Goal: Task Accomplishment & Management: Use online tool/utility

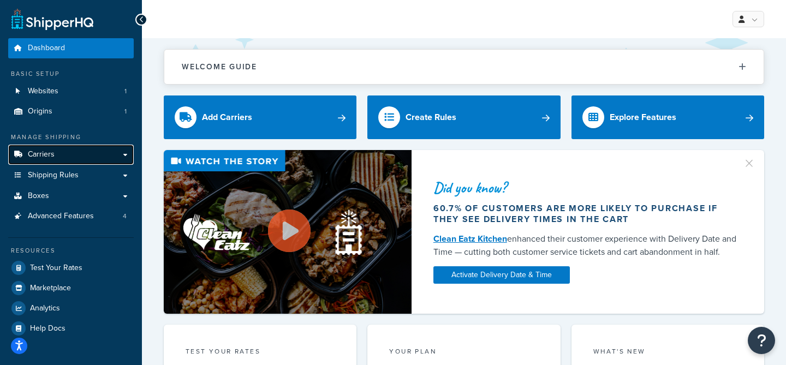
click at [89, 156] on link "Carriers" at bounding box center [70, 155] width 125 height 20
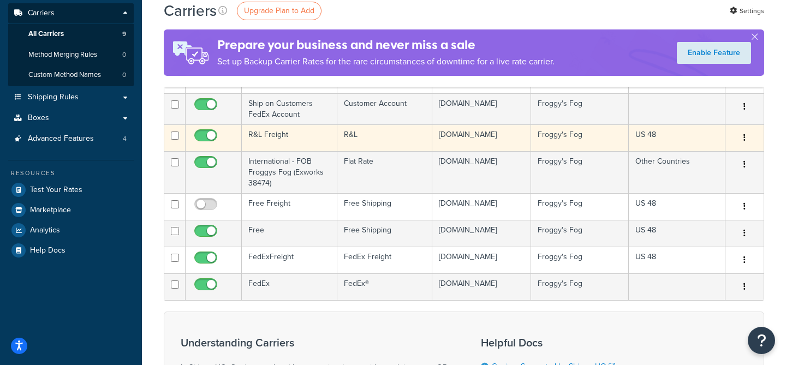
scroll to position [156, 0]
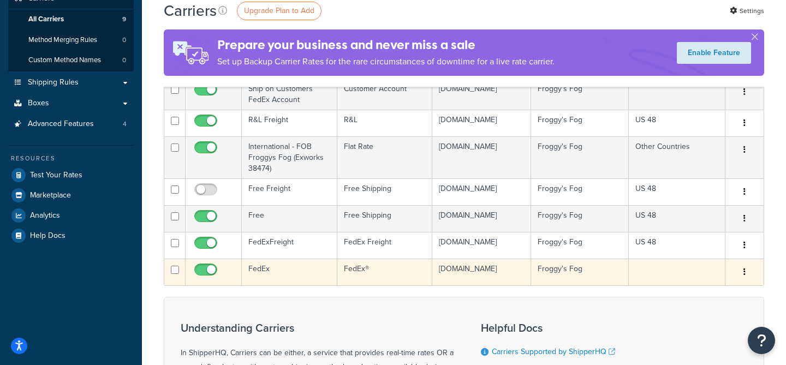
click at [290, 267] on td "FedEx" at bounding box center [289, 272] width 95 height 27
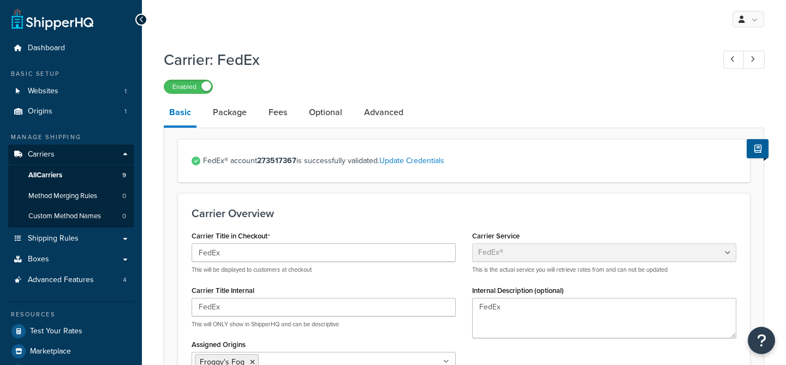
select select "fedEx"
select select "REGULAR_PICKUP"
select select "YOUR_PACKAGING"
click at [231, 110] on link "Package" at bounding box center [229, 112] width 45 height 26
select select "442578"
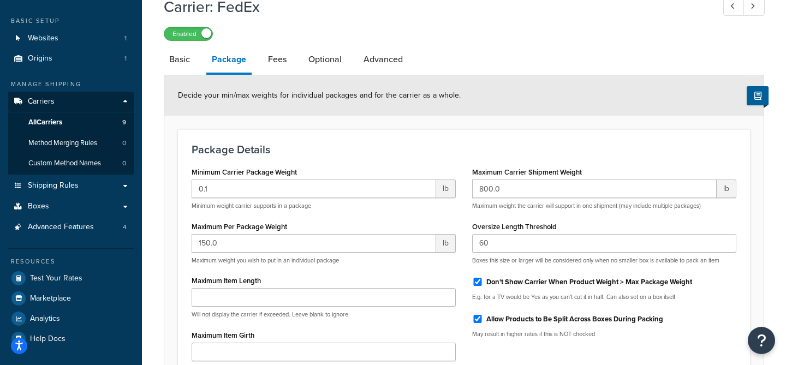
scroll to position [65, 0]
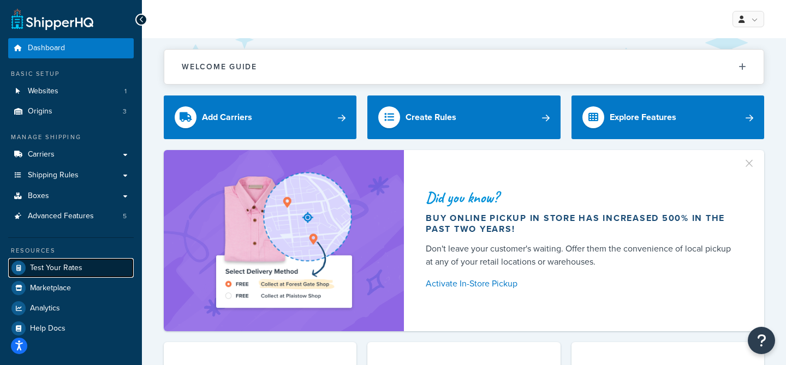
click at [61, 270] on span "Test Your Rates" at bounding box center [56, 268] width 52 height 9
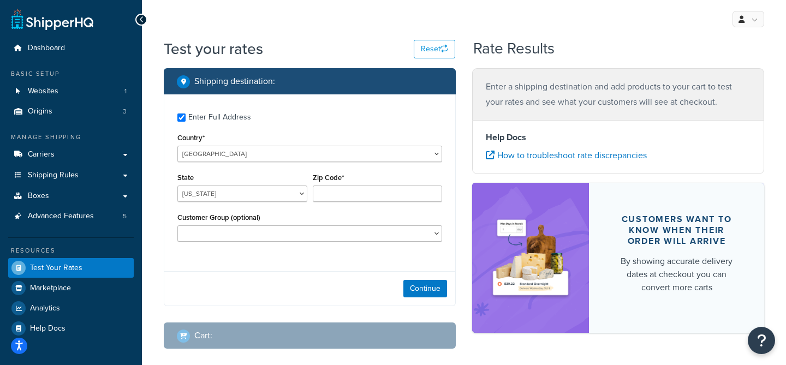
checkbox input "true"
type input "02062"
select select "MA"
select select
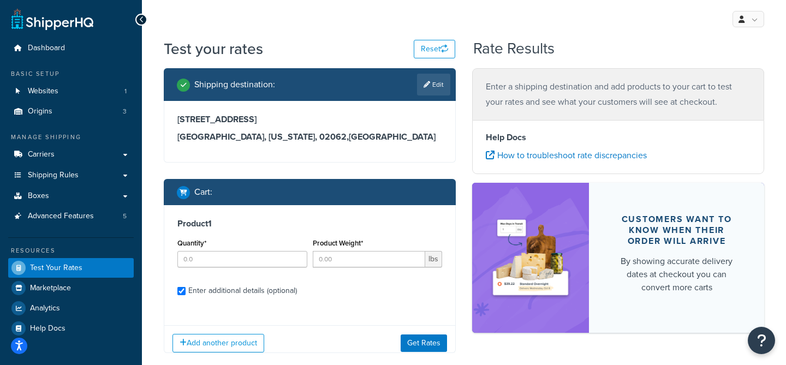
checkbox input "true"
type input "4"
type input "37.0002"
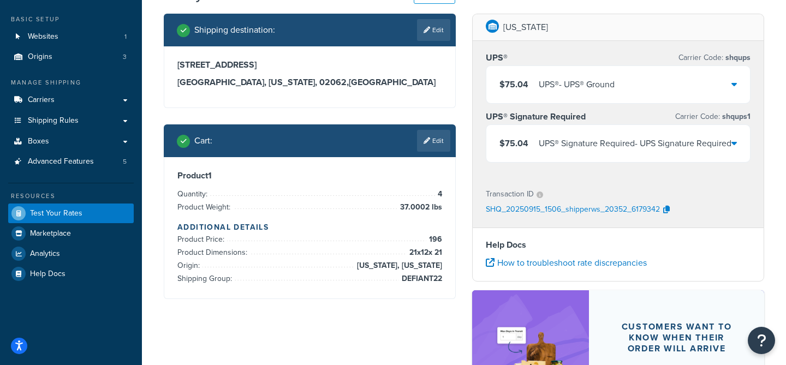
scroll to position [33, 0]
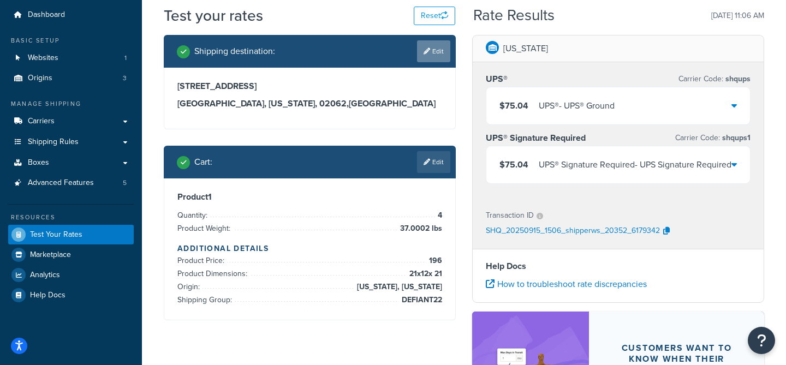
click at [439, 58] on link "Edit" at bounding box center [433, 51] width 33 height 22
select select "MA"
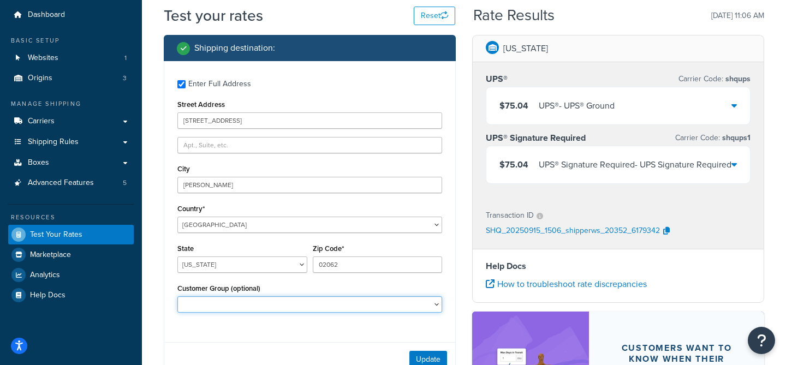
click at [271, 303] on select "Logged In Not Logged in Retail Wholesale" at bounding box center [309, 304] width 265 height 16
select select "Wholesale"
click at [177, 296] on select "Logged In Not Logged in Retail Wholesale" at bounding box center [309, 304] width 265 height 16
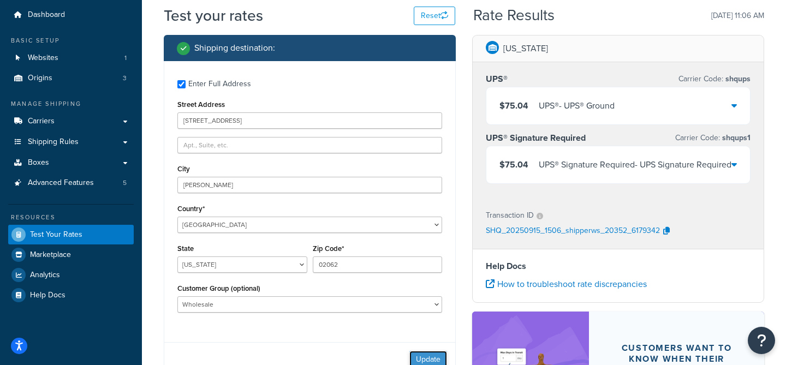
click at [428, 355] on button "Update" at bounding box center [428, 359] width 38 height 17
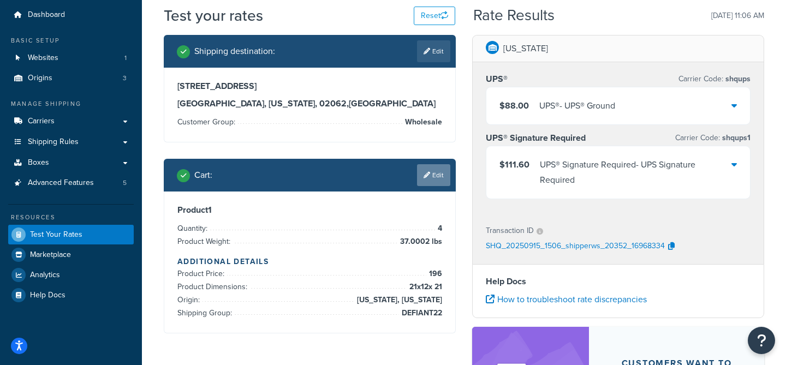
click at [439, 183] on link "Edit" at bounding box center [433, 175] width 33 height 22
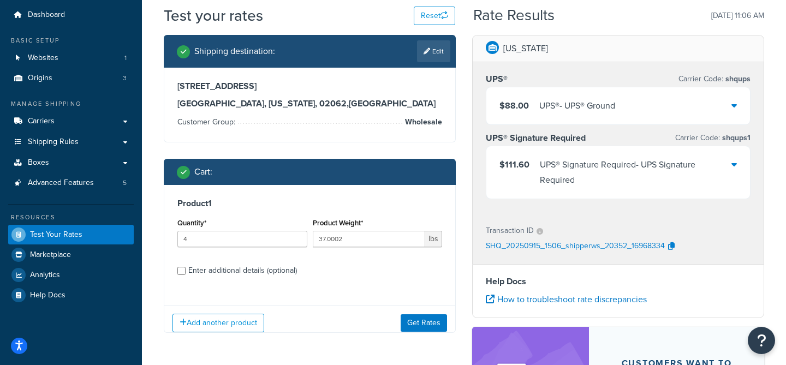
scroll to position [0, 0]
click at [214, 264] on div "Enter additional details (optional)" at bounding box center [242, 270] width 109 height 15
click at [185, 267] on input "Enter additional details (optional)" at bounding box center [181, 271] width 8 height 8
checkbox input "true"
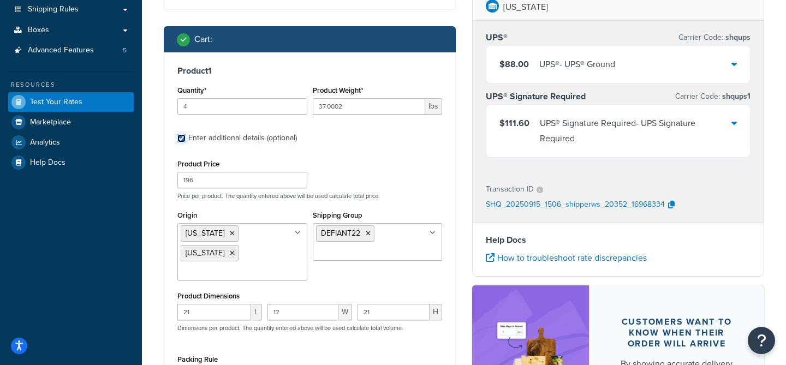
scroll to position [176, 0]
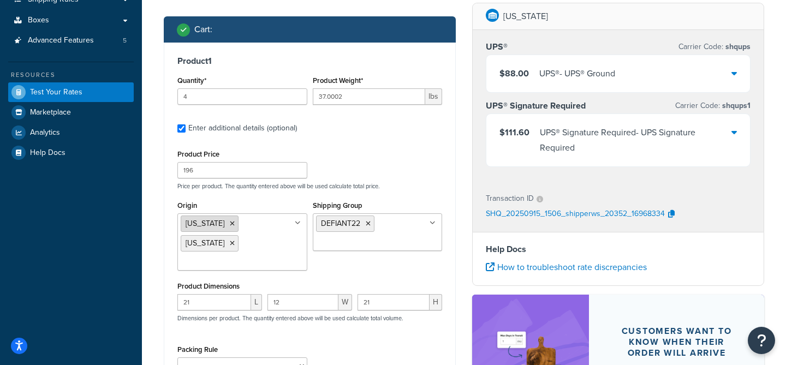
click at [230, 224] on icon at bounding box center [232, 223] width 5 height 7
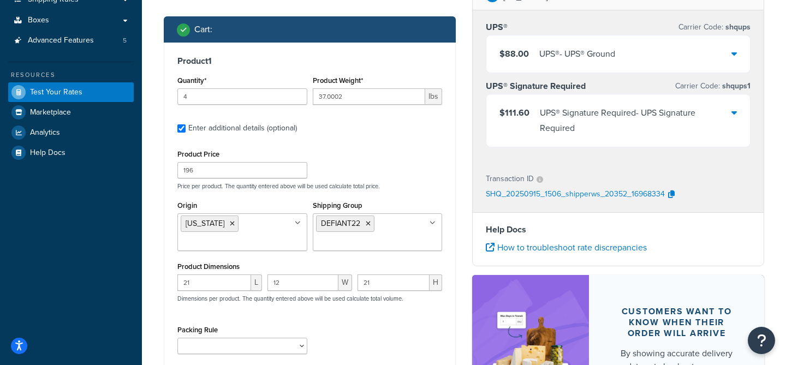
click at [379, 184] on p "Price per product. The quantity entered above will be used calculate total pric…" at bounding box center [310, 186] width 270 height 8
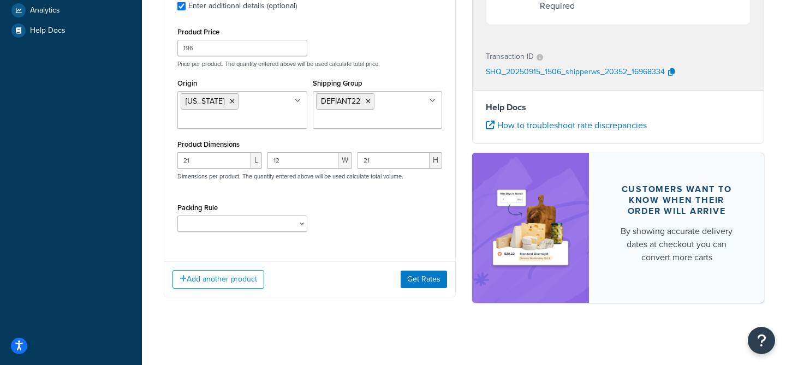
scroll to position [301, 0]
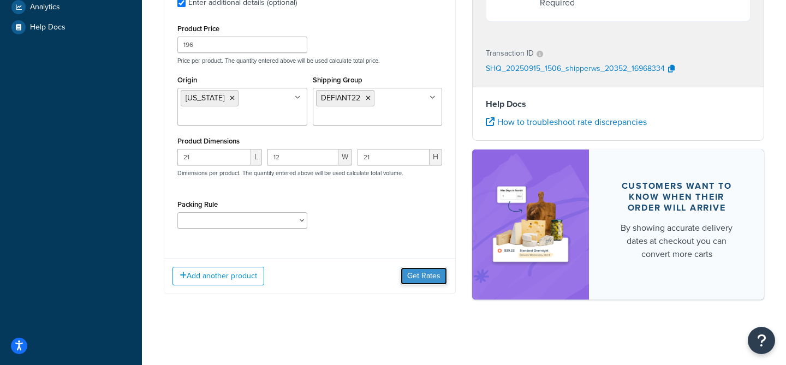
click at [421, 279] on button "Get Rates" at bounding box center [423, 275] width 46 height 17
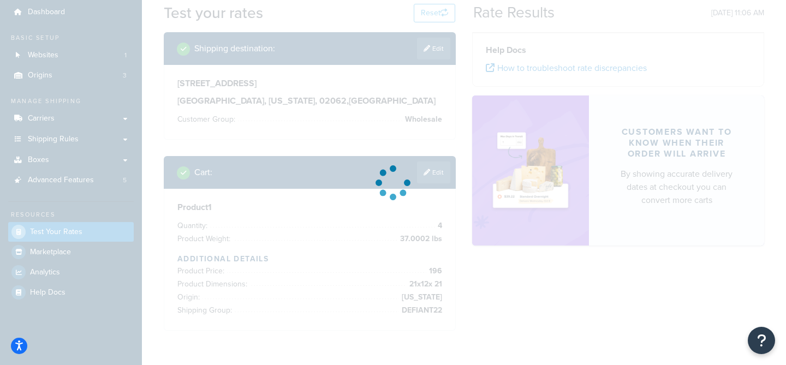
scroll to position [0, 0]
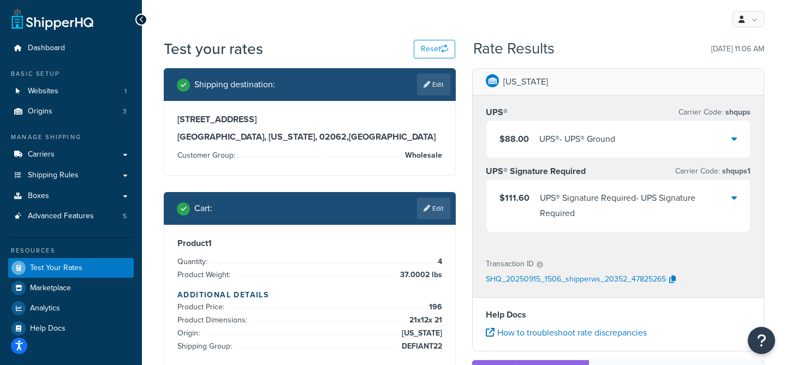
click at [576, 139] on div "UPS® - UPS® Ground" at bounding box center [577, 138] width 76 height 15
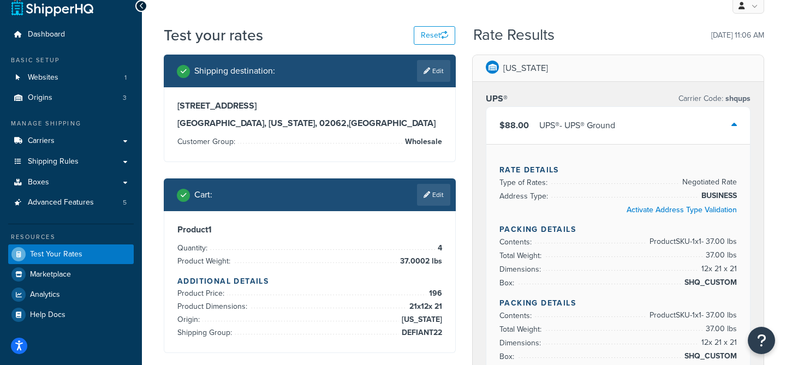
scroll to position [12, 0]
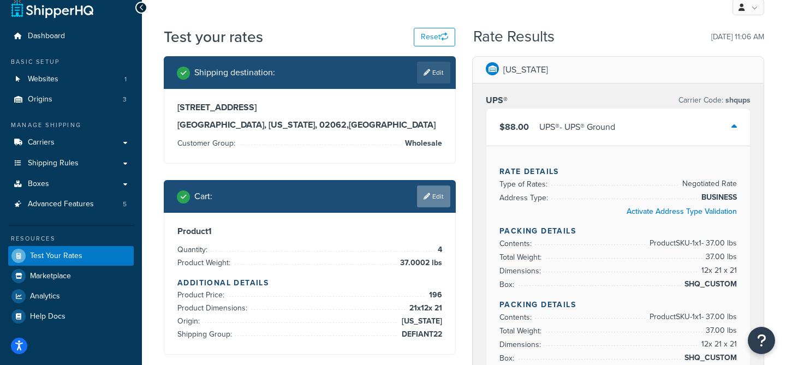
click at [430, 201] on link "Edit" at bounding box center [433, 196] width 33 height 22
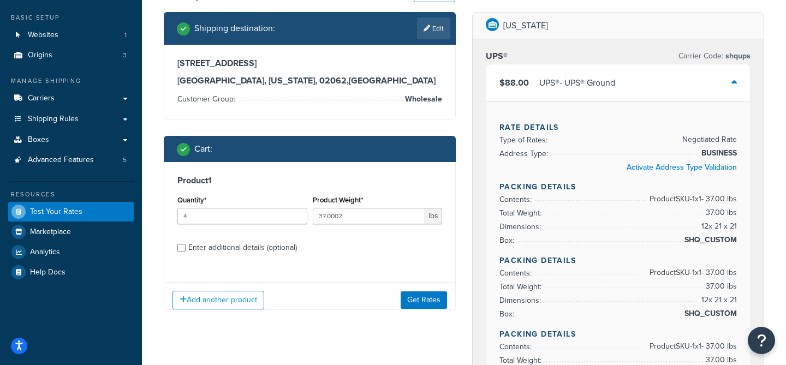
scroll to position [101, 0]
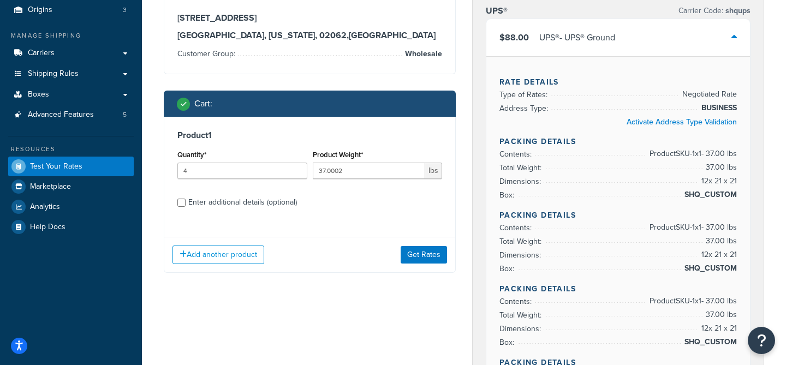
click at [228, 198] on div "Enter additional details (optional)" at bounding box center [242, 202] width 109 height 15
click at [185, 199] on input "Enter additional details (optional)" at bounding box center [181, 203] width 8 height 8
checkbox input "true"
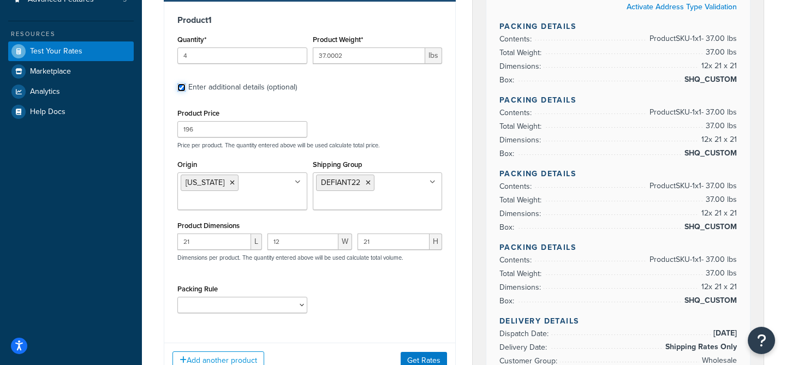
scroll to position [225, 0]
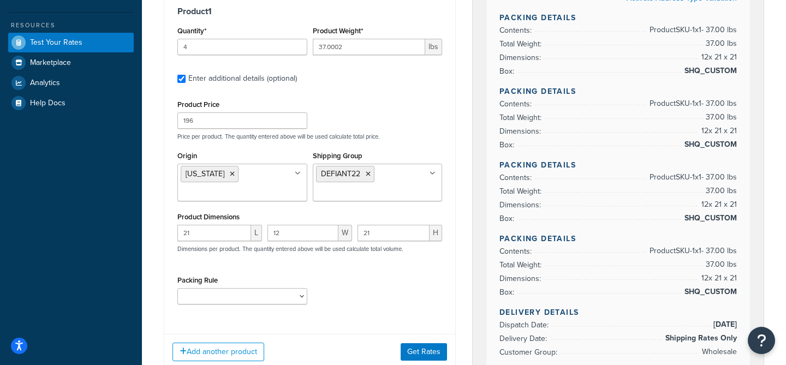
click at [246, 183] on ul "[US_STATE]" at bounding box center [242, 183] width 130 height 38
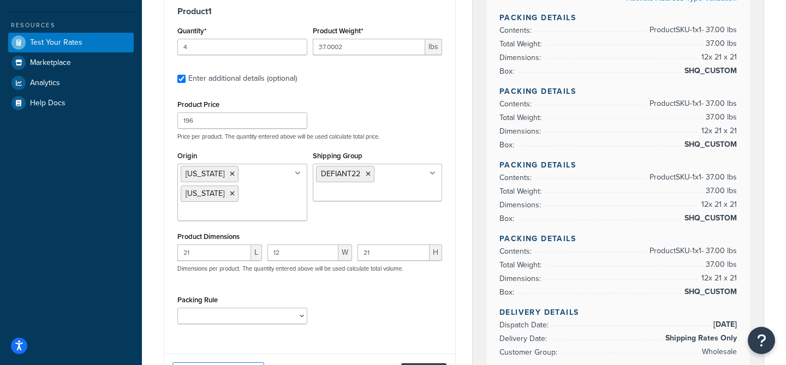
click at [415, 363] on button "Get Rates" at bounding box center [423, 371] width 46 height 17
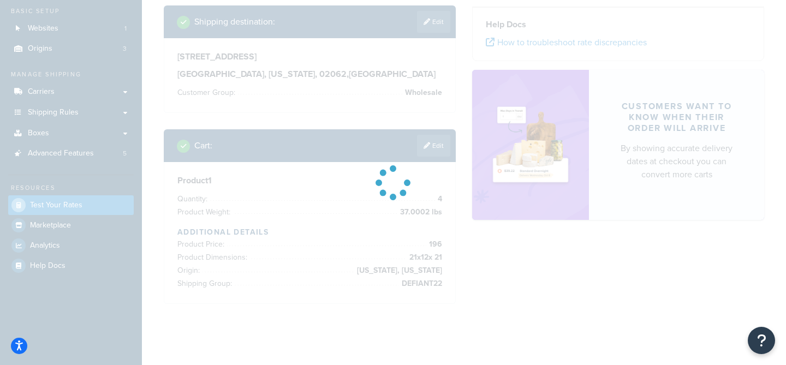
scroll to position [0, 0]
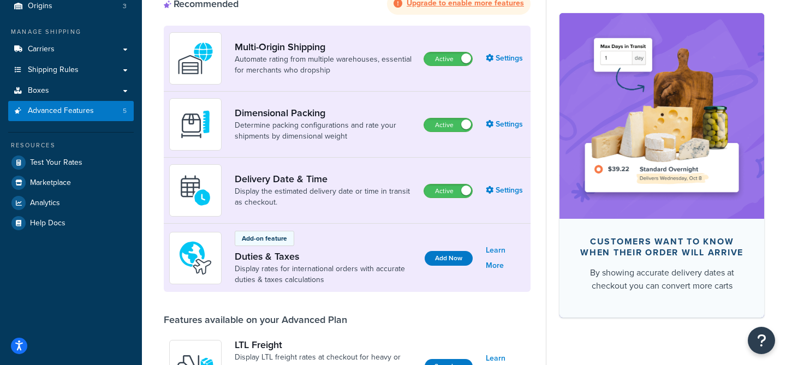
scroll to position [104, 0]
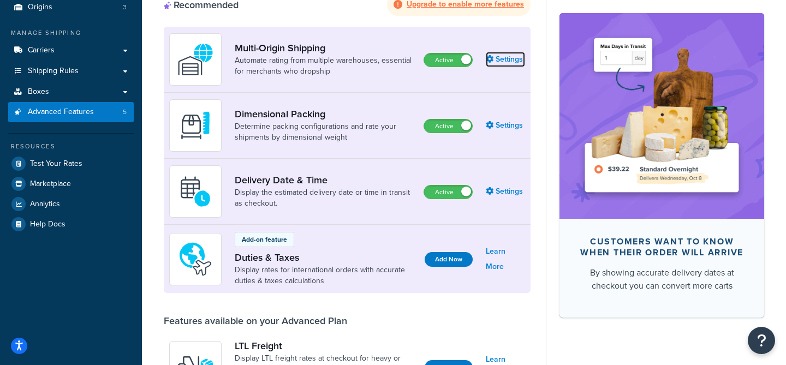
click at [507, 62] on link "Settings" at bounding box center [505, 59] width 39 height 15
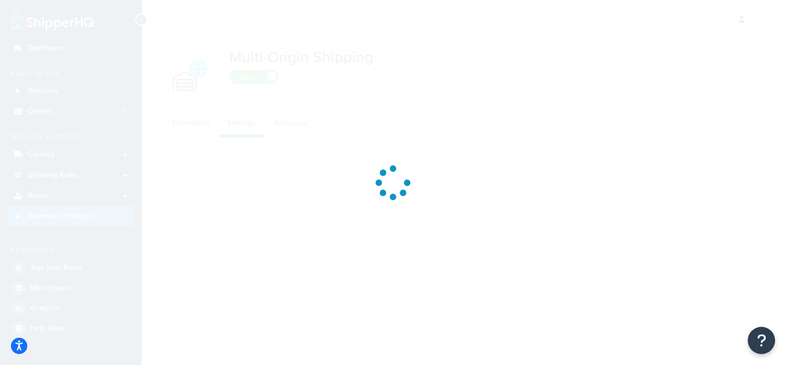
select select "false"
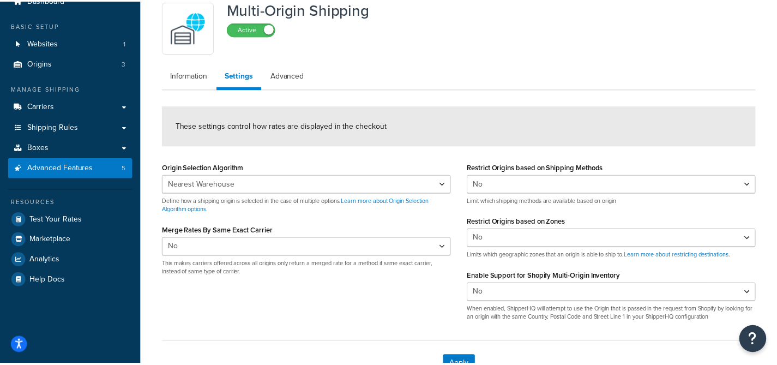
scroll to position [59, 0]
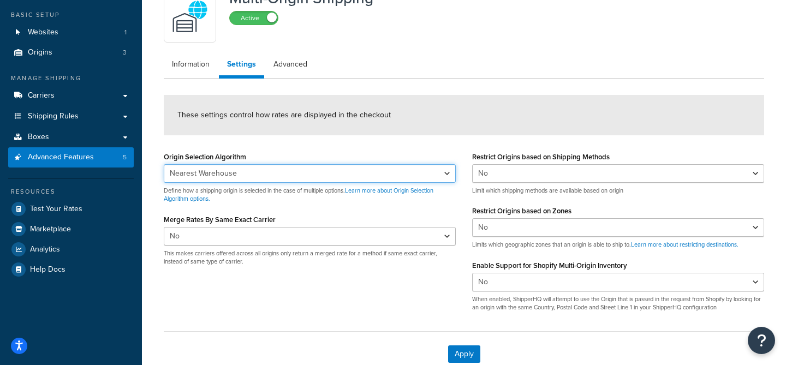
click at [304, 166] on select "Nearest Warehouse Fewest Warehouses" at bounding box center [310, 173] width 292 height 19
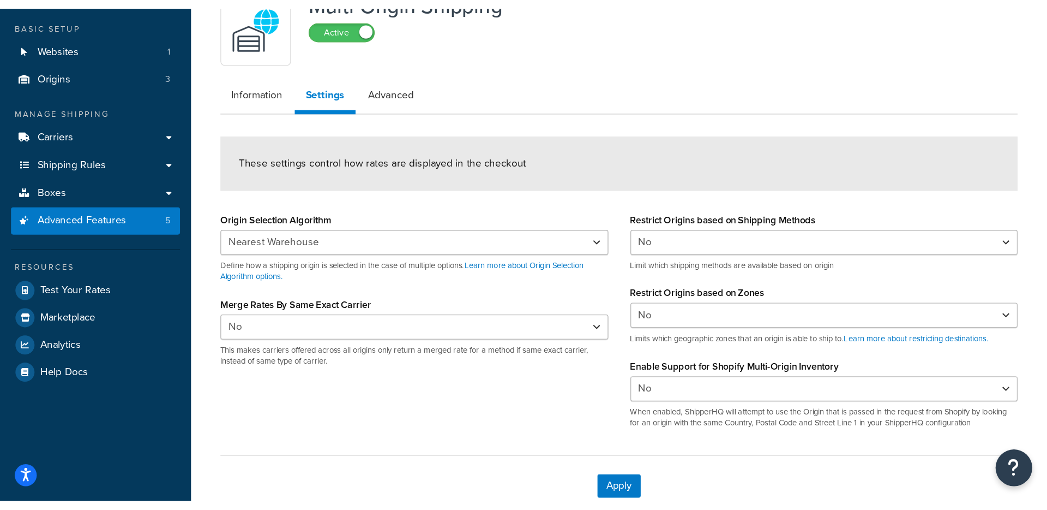
scroll to position [0, 0]
